Goal: Obtain resource: Obtain resource

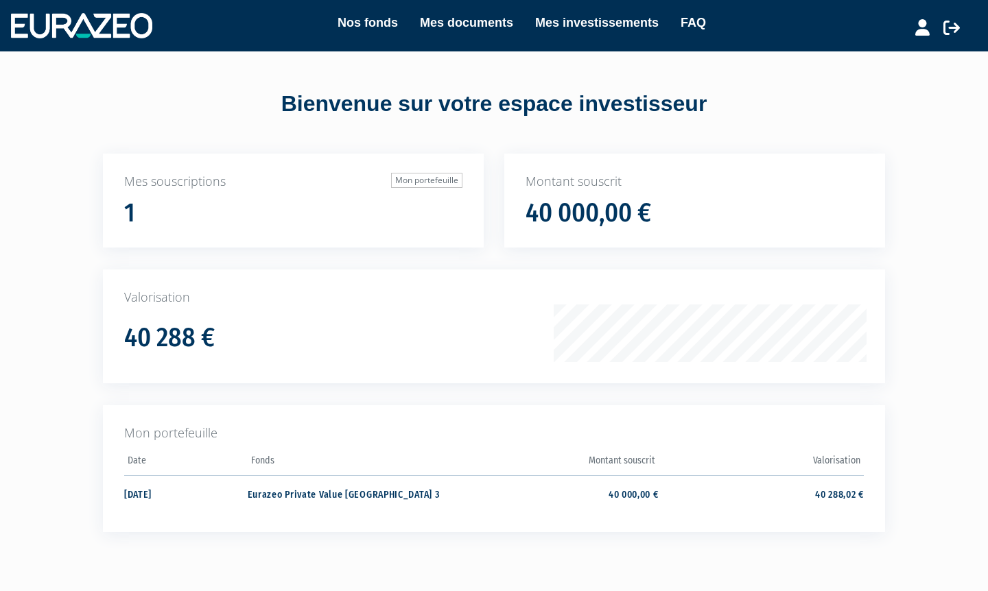
click at [516, 23] on link "Mes investissements" at bounding box center [596, 22] width 123 height 19
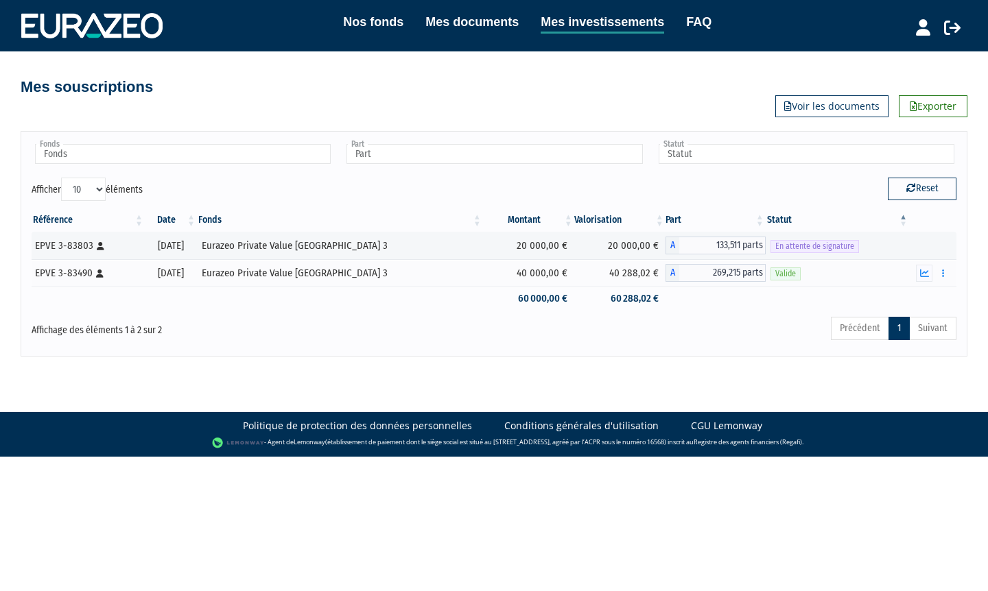
click at [694, 21] on link "FAQ" at bounding box center [698, 21] width 25 height 19
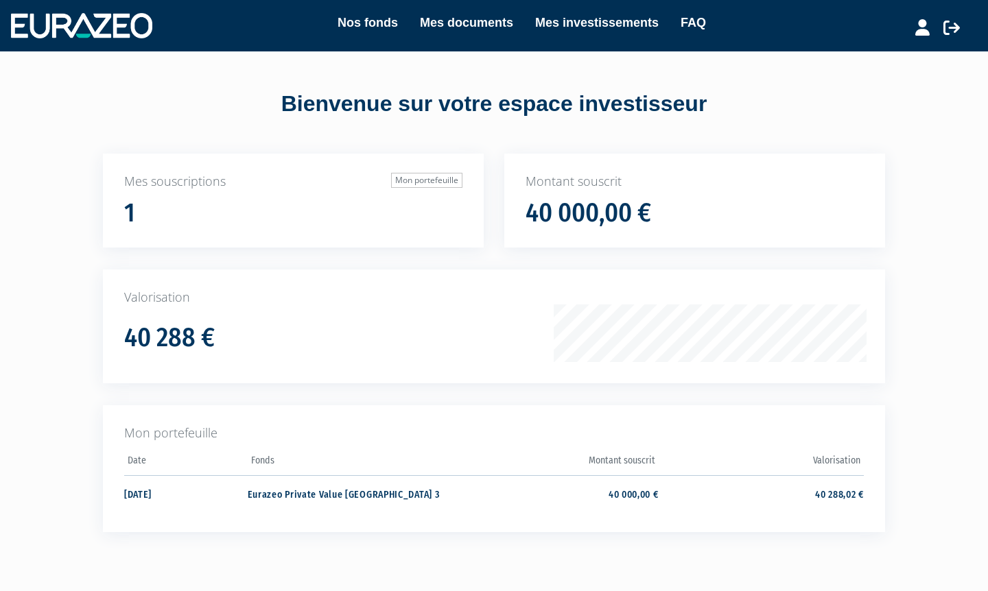
click at [459, 24] on link "Mes documents" at bounding box center [466, 22] width 93 height 19
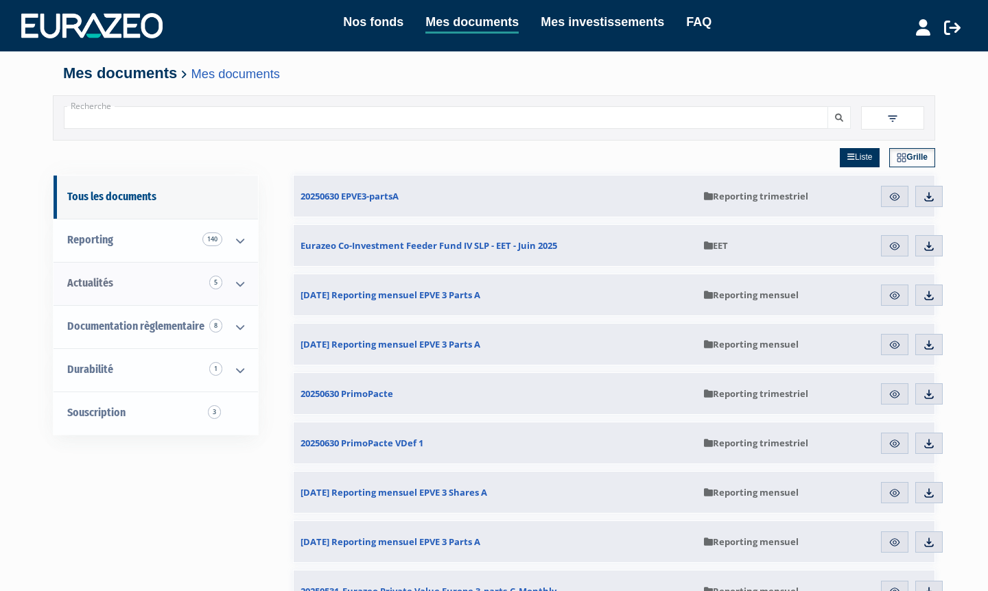
click at [235, 281] on icon at bounding box center [240, 284] width 36 height 43
click at [212, 325] on span "1" at bounding box center [214, 326] width 13 height 14
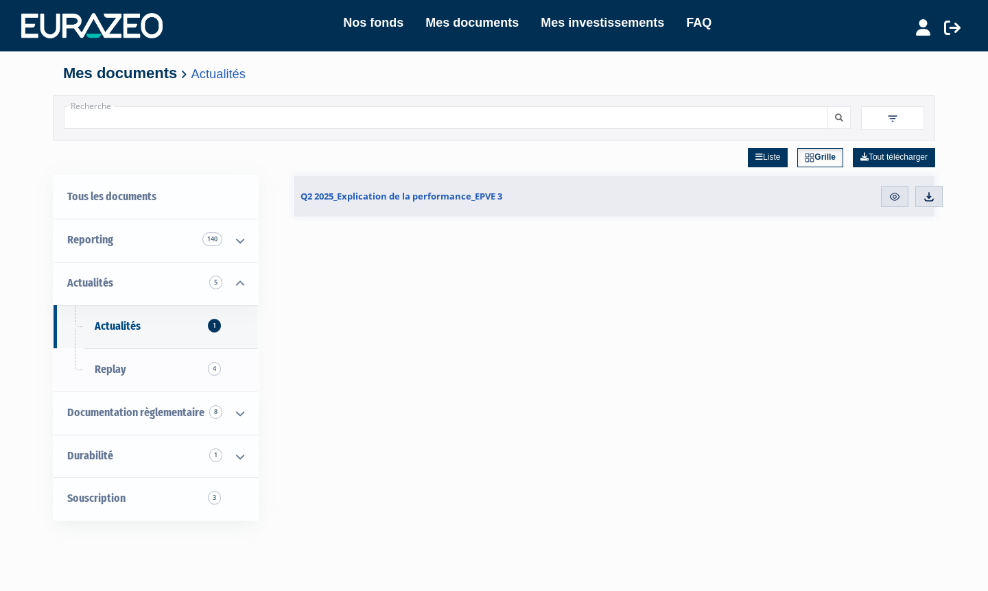
click at [892, 196] on img at bounding box center [894, 197] width 12 height 12
